Goal: Task Accomplishment & Management: Manage account settings

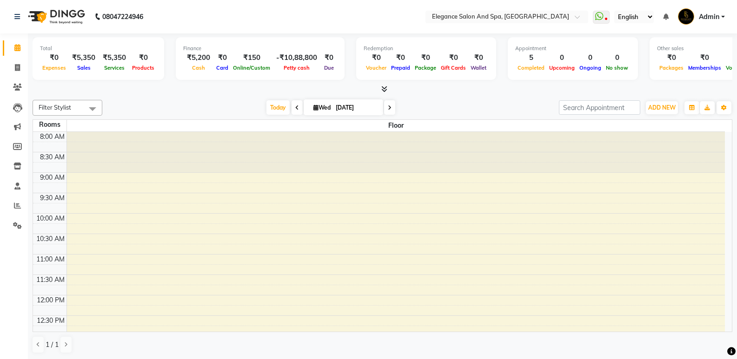
scroll to position [369, 0]
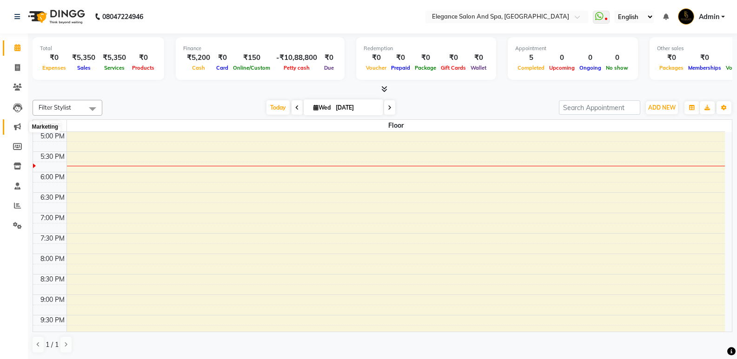
click at [14, 128] on icon at bounding box center [17, 126] width 7 height 7
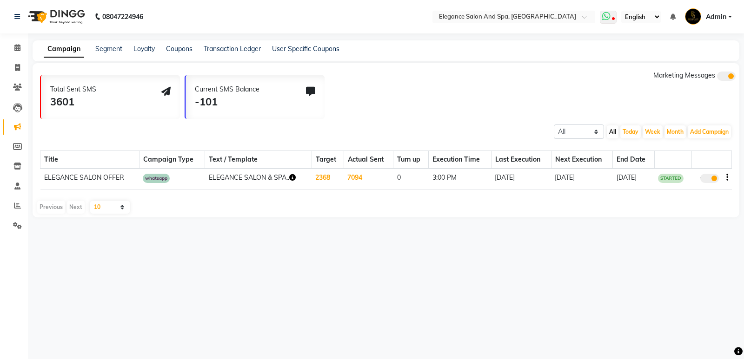
click at [609, 22] on span at bounding box center [608, 17] width 17 height 13
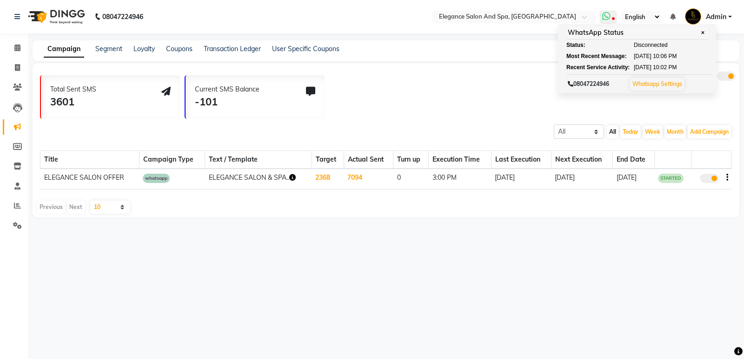
click at [656, 85] on link "Whatsapp Settings" at bounding box center [657, 83] width 50 height 7
